Goal: Information Seeking & Learning: Learn about a topic

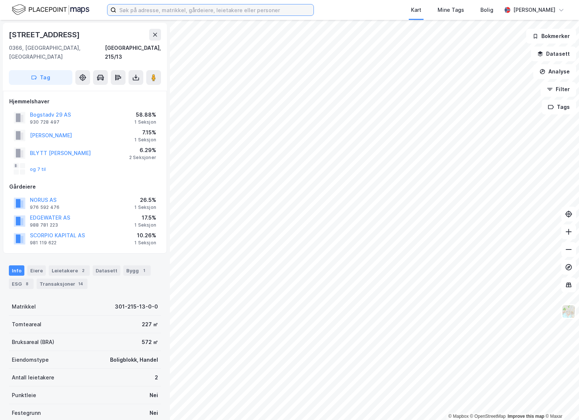
click at [158, 13] on input at bounding box center [214, 9] width 197 height 11
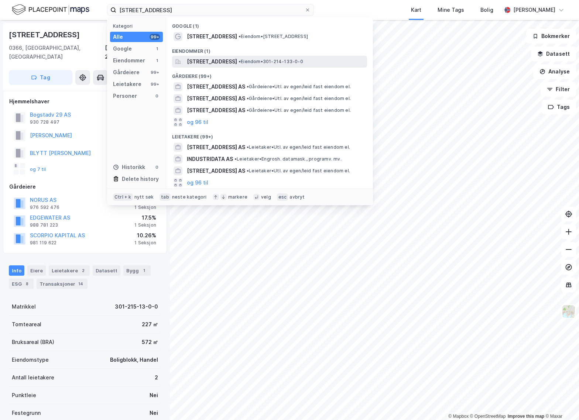
click at [229, 61] on span "[STREET_ADDRESS]" at bounding box center [212, 61] width 50 height 9
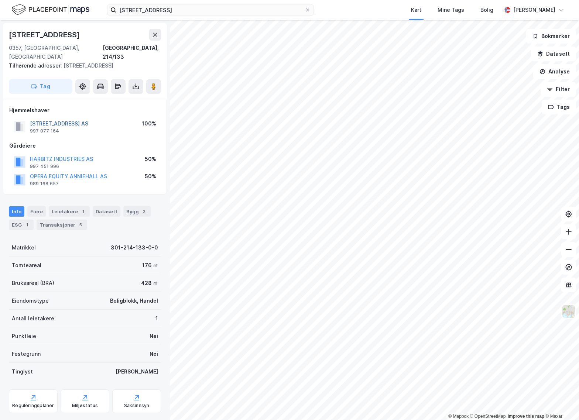
click at [0, 0] on button "[STREET_ADDRESS] AS" at bounding box center [0, 0] width 0 height 0
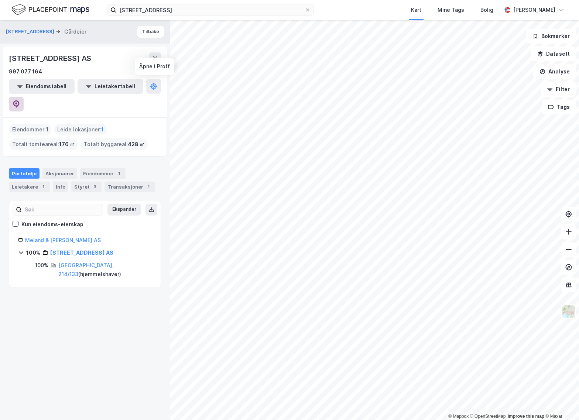
click at [20, 100] on icon at bounding box center [16, 103] width 7 height 7
click at [17, 102] on icon at bounding box center [16, 103] width 2 height 2
click at [174, 12] on input "[STREET_ADDRESS]" at bounding box center [210, 9] width 188 height 11
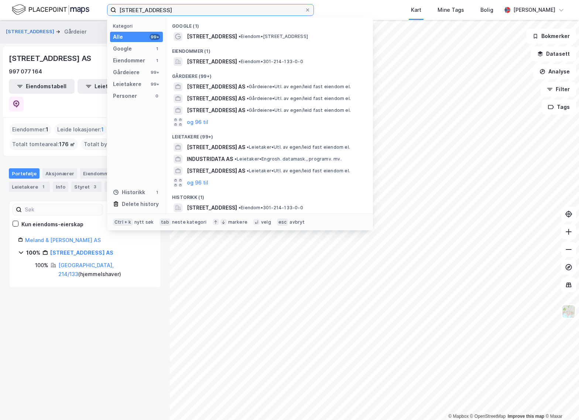
click at [174, 12] on input "[STREET_ADDRESS]" at bounding box center [210, 9] width 188 height 11
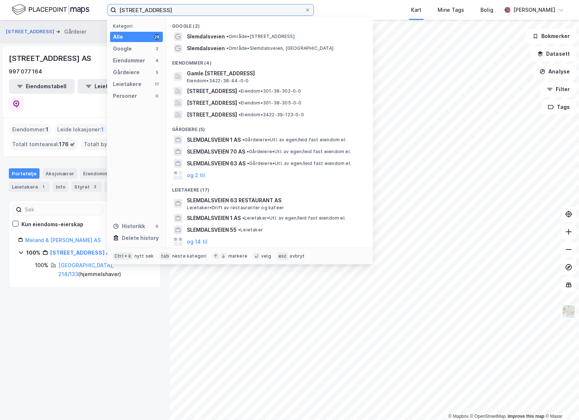
type input "[STREET_ADDRESS]"
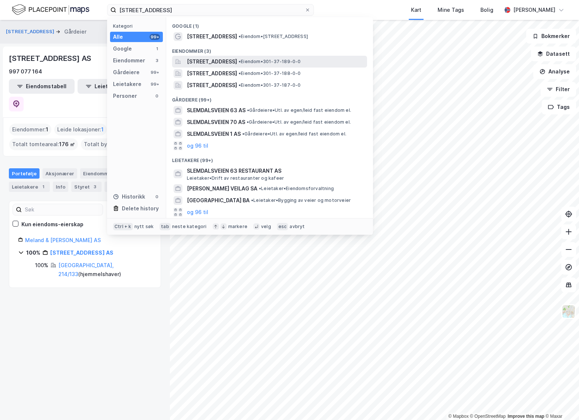
click at [213, 63] on span "[STREET_ADDRESS]" at bounding box center [212, 61] width 50 height 9
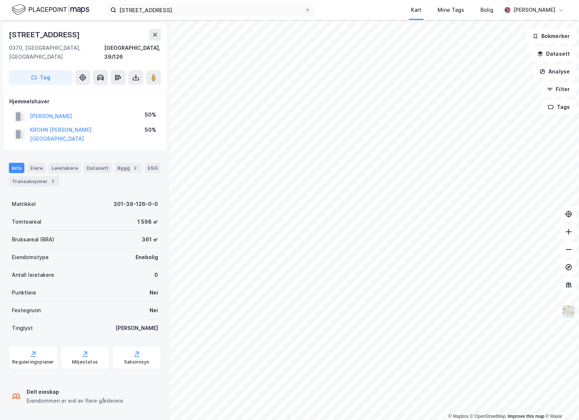
click at [449, 414] on div "© Mapbox © OpenStreetMap Improve this map © Maxar" at bounding box center [289, 220] width 579 height 400
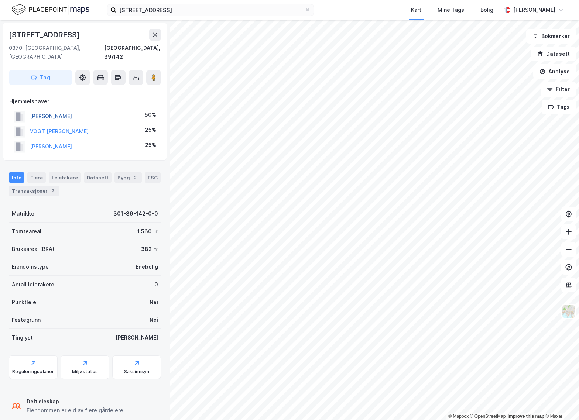
click at [0, 0] on button "[PERSON_NAME]" at bounding box center [0, 0] width 0 height 0
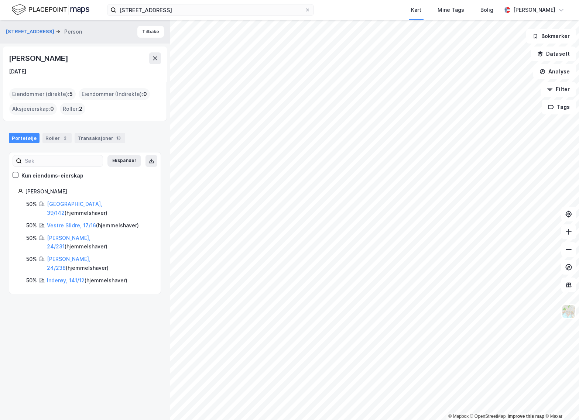
drag, startPoint x: 71, startPoint y: 56, endPoint x: 6, endPoint y: 53, distance: 65.3
click at [6, 53] on div "[PERSON_NAME] [DATE]" at bounding box center [85, 63] width 164 height 35
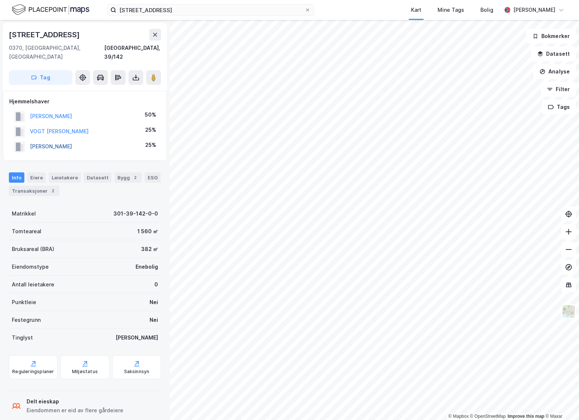
click at [0, 0] on button "[PERSON_NAME]" at bounding box center [0, 0] width 0 height 0
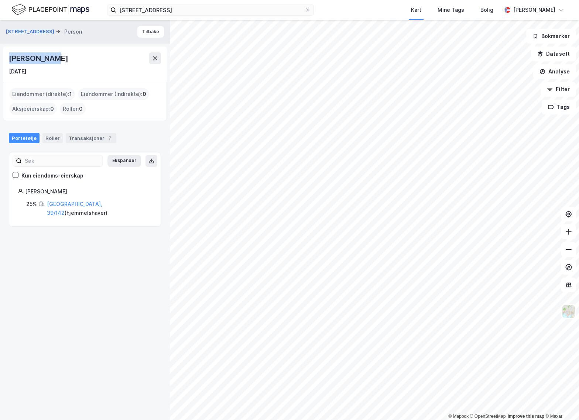
drag, startPoint x: 58, startPoint y: 55, endPoint x: 3, endPoint y: 55, distance: 55.0
click at [3, 55] on div "[PERSON_NAME] [DATE]" at bounding box center [85, 63] width 164 height 35
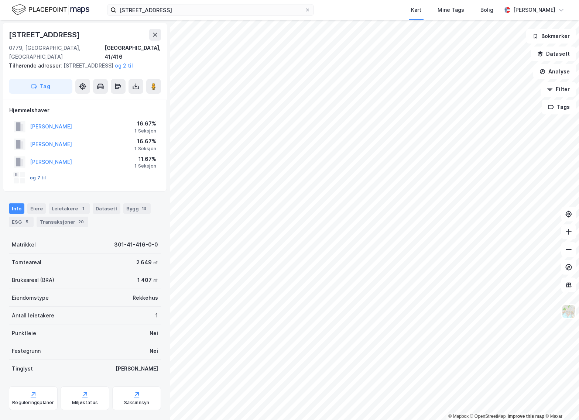
click at [0, 0] on button "og 7 til" at bounding box center [0, 0] width 0 height 0
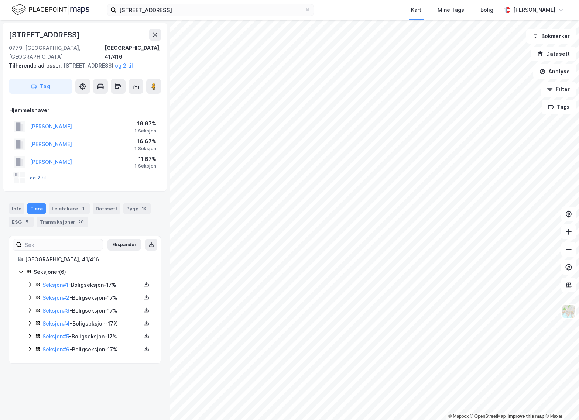
click at [0, 0] on button "og 7 til" at bounding box center [0, 0] width 0 height 0
click at [47, 174] on div "og 7 til" at bounding box center [84, 177] width 151 height 15
click at [72, 207] on div "Leietakere 1" at bounding box center [69, 208] width 41 height 10
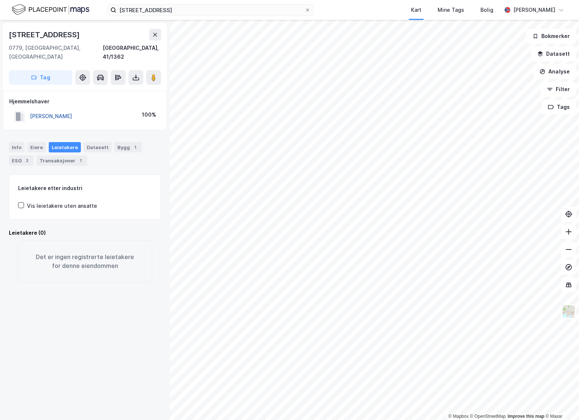
click at [0, 0] on button "[PERSON_NAME]" at bounding box center [0, 0] width 0 height 0
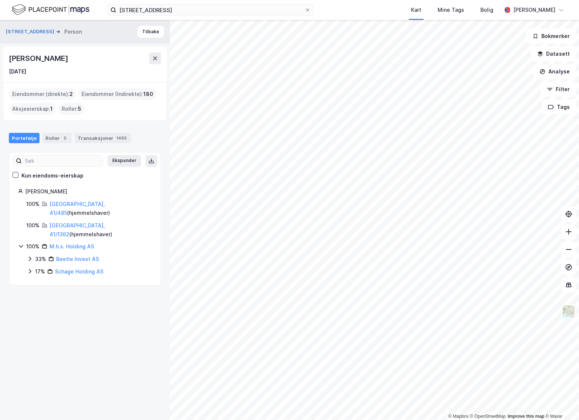
drag, startPoint x: 100, startPoint y: 58, endPoint x: 6, endPoint y: 57, distance: 94.1
click at [6, 57] on div "[PERSON_NAME] [DATE]" at bounding box center [85, 63] width 164 height 35
